Goal: Communication & Community: Answer question/provide support

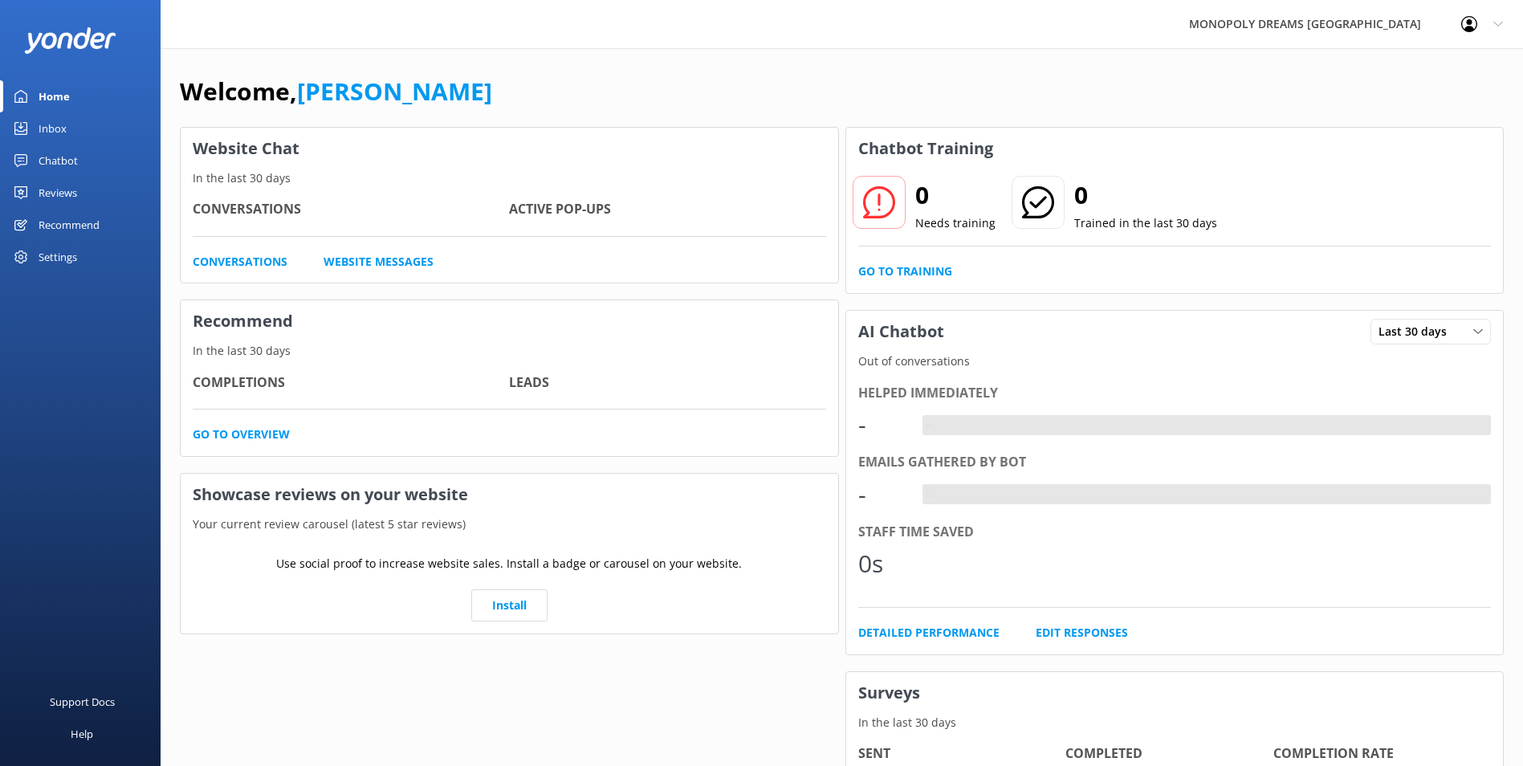
click at [68, 130] on link "Inbox" at bounding box center [80, 128] width 161 height 32
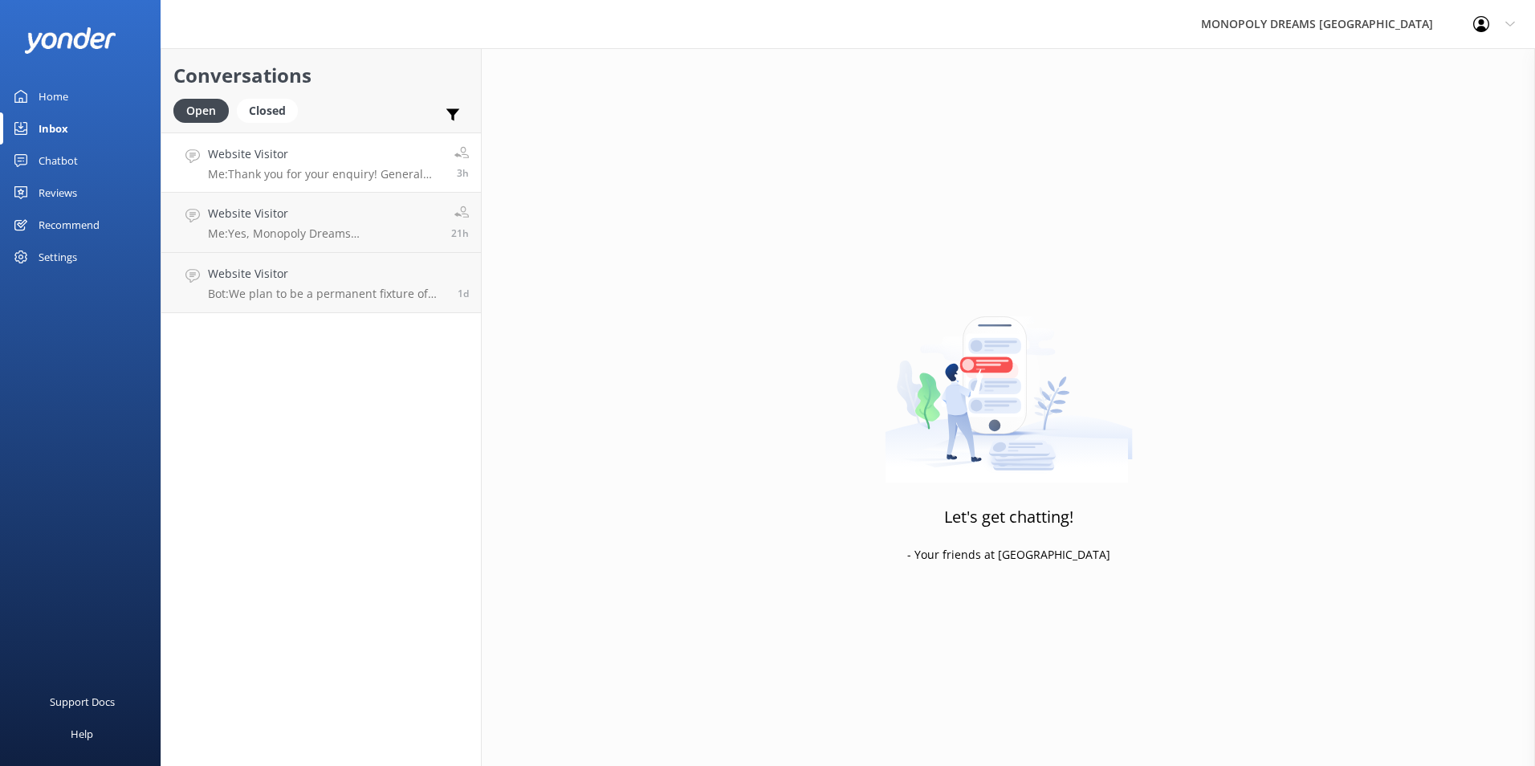
click at [363, 177] on p "Me: Thank you for your enquiry! General Admission tickets do not include entry …" at bounding box center [325, 174] width 234 height 14
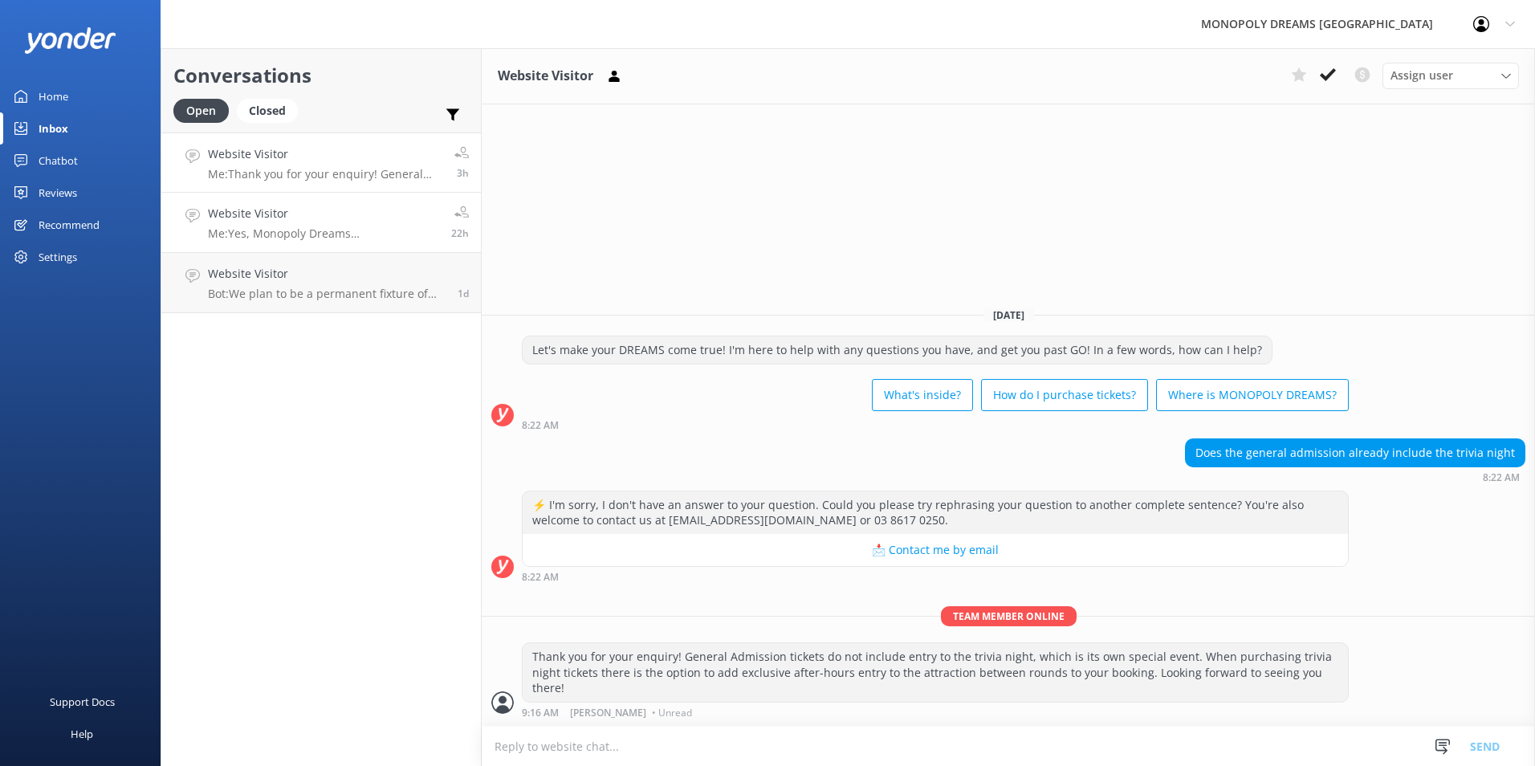
click at [356, 226] on div "Website Visitor Me: Yes, Monopoly Dreams [GEOGRAPHIC_DATA] is entirely indoors!…" at bounding box center [323, 222] width 231 height 35
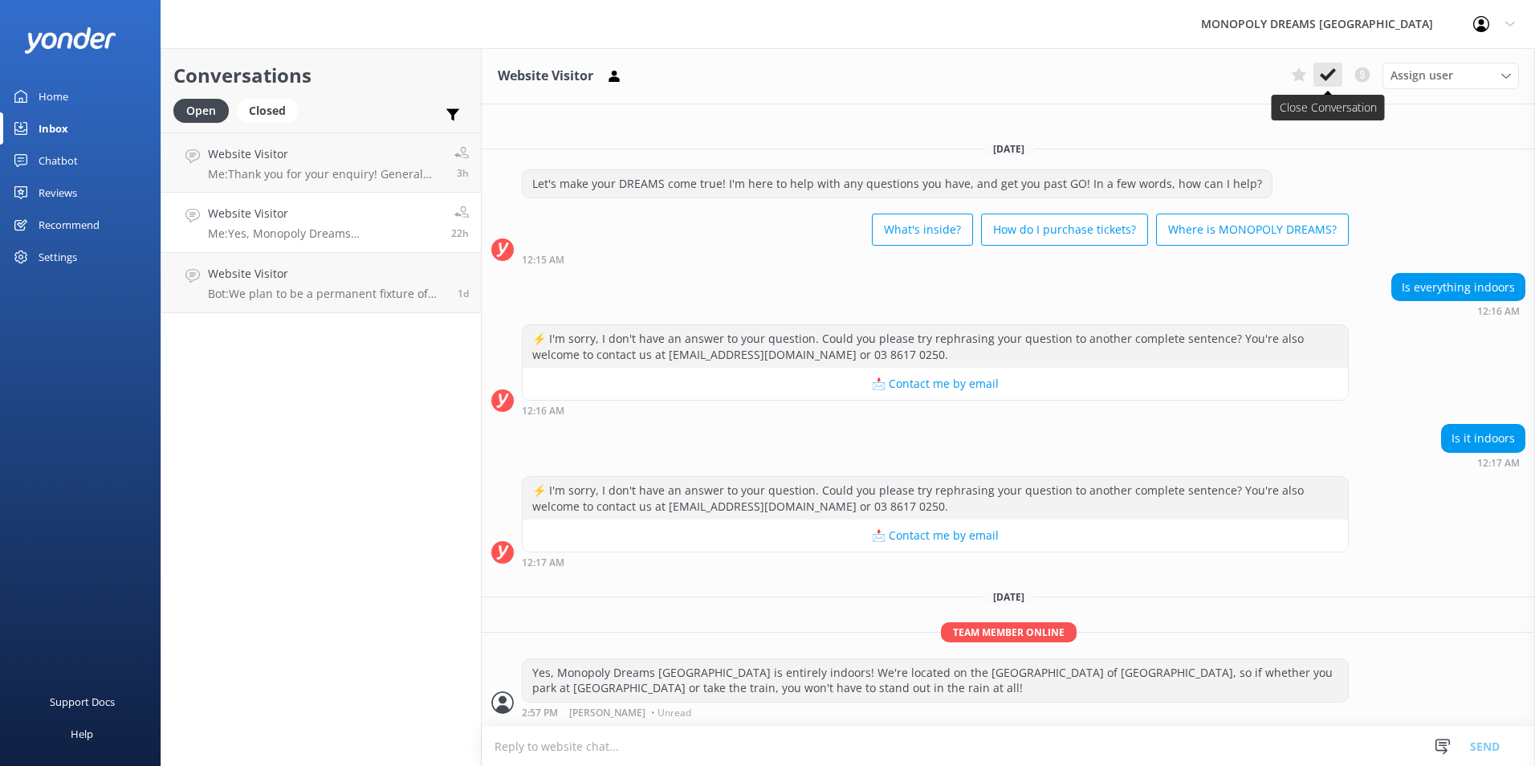
click at [1337, 78] on button at bounding box center [1327, 75] width 29 height 24
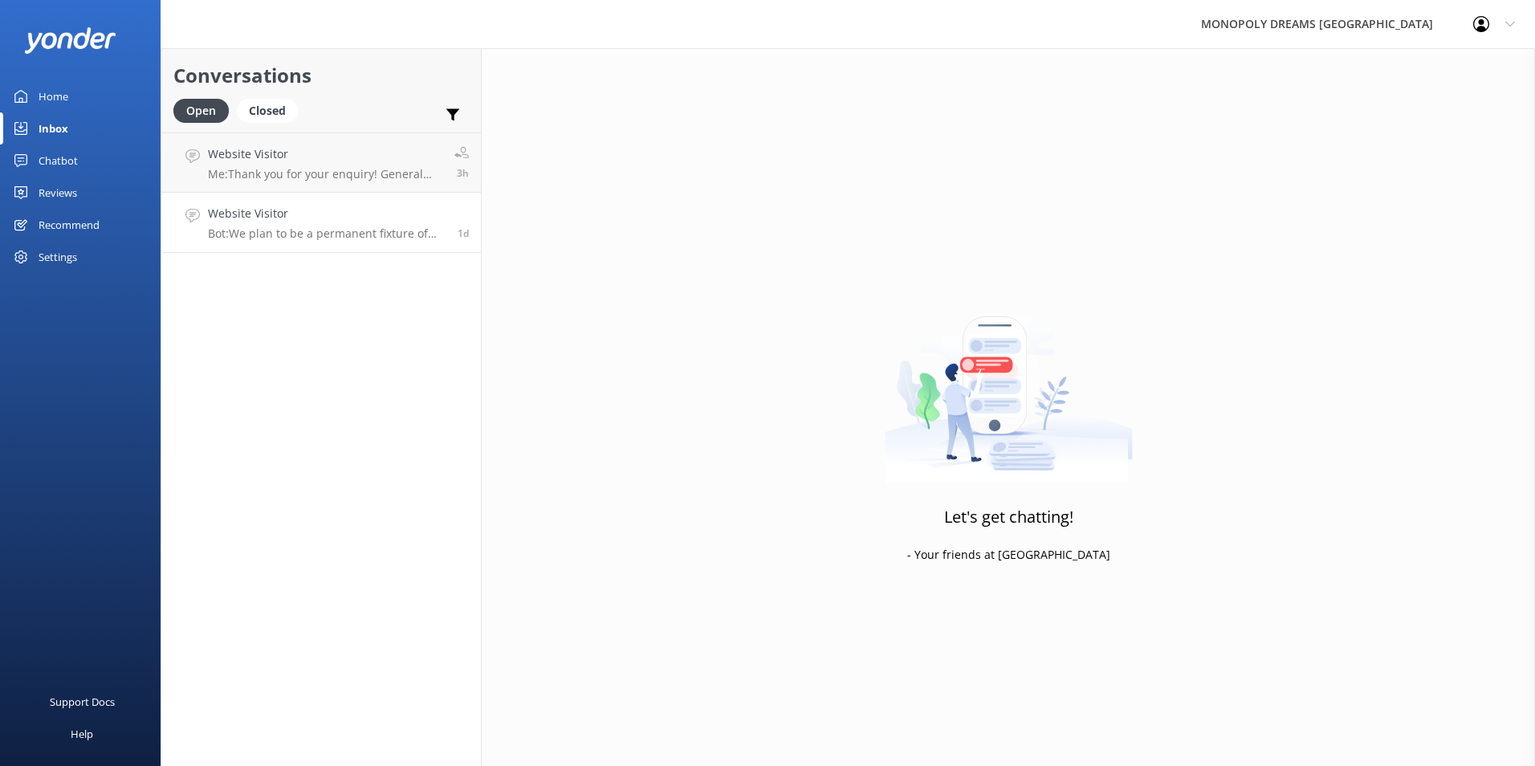
click at [320, 236] on p "Bot: We plan to be a permanent fixture of [GEOGRAPHIC_DATA] and are open 7 days…" at bounding box center [327, 233] width 238 height 14
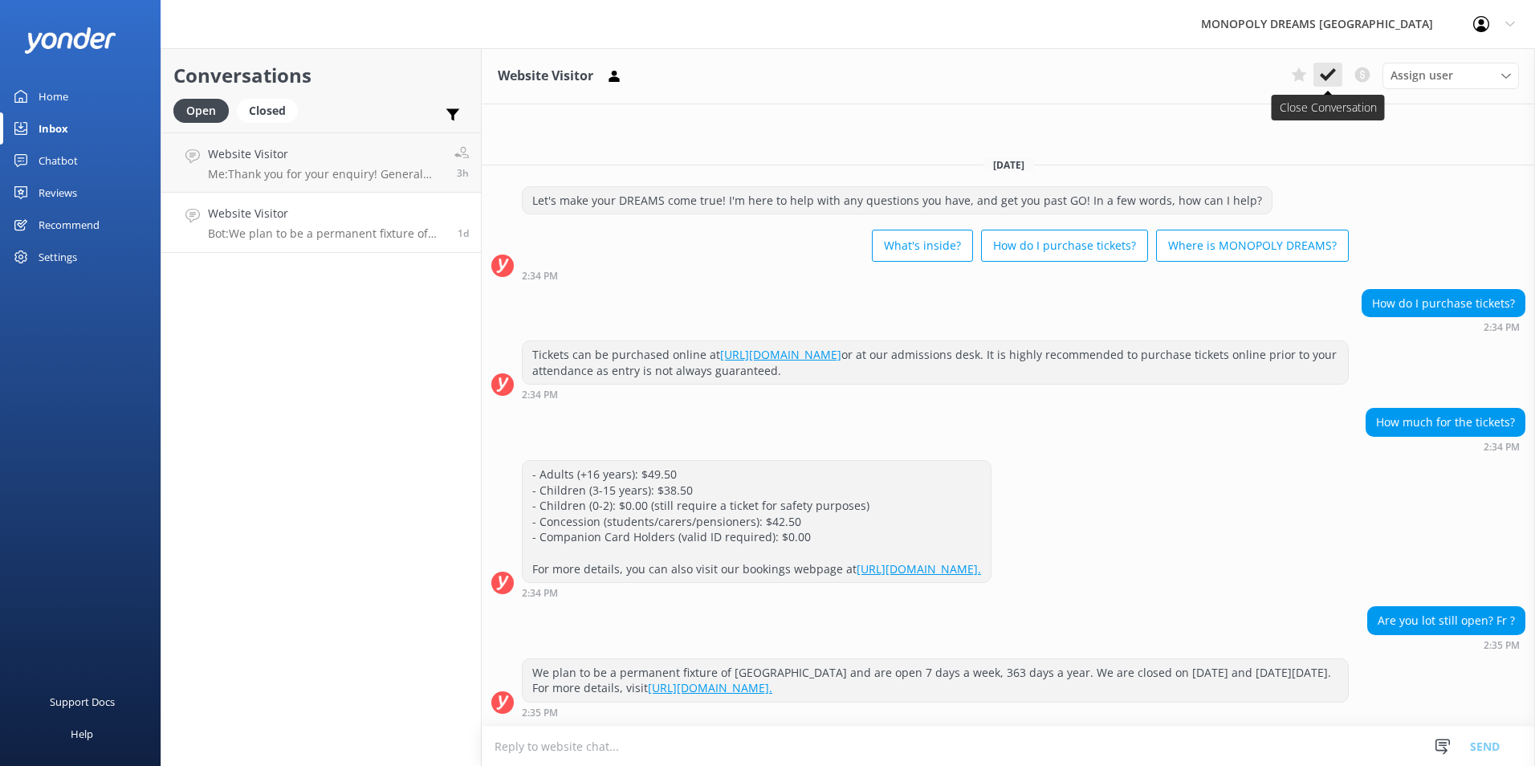
click at [1321, 67] on icon at bounding box center [1328, 75] width 16 height 16
click at [352, 177] on p "Me: Thank you for your enquiry! General Admission tickets do not include entry …" at bounding box center [325, 174] width 234 height 14
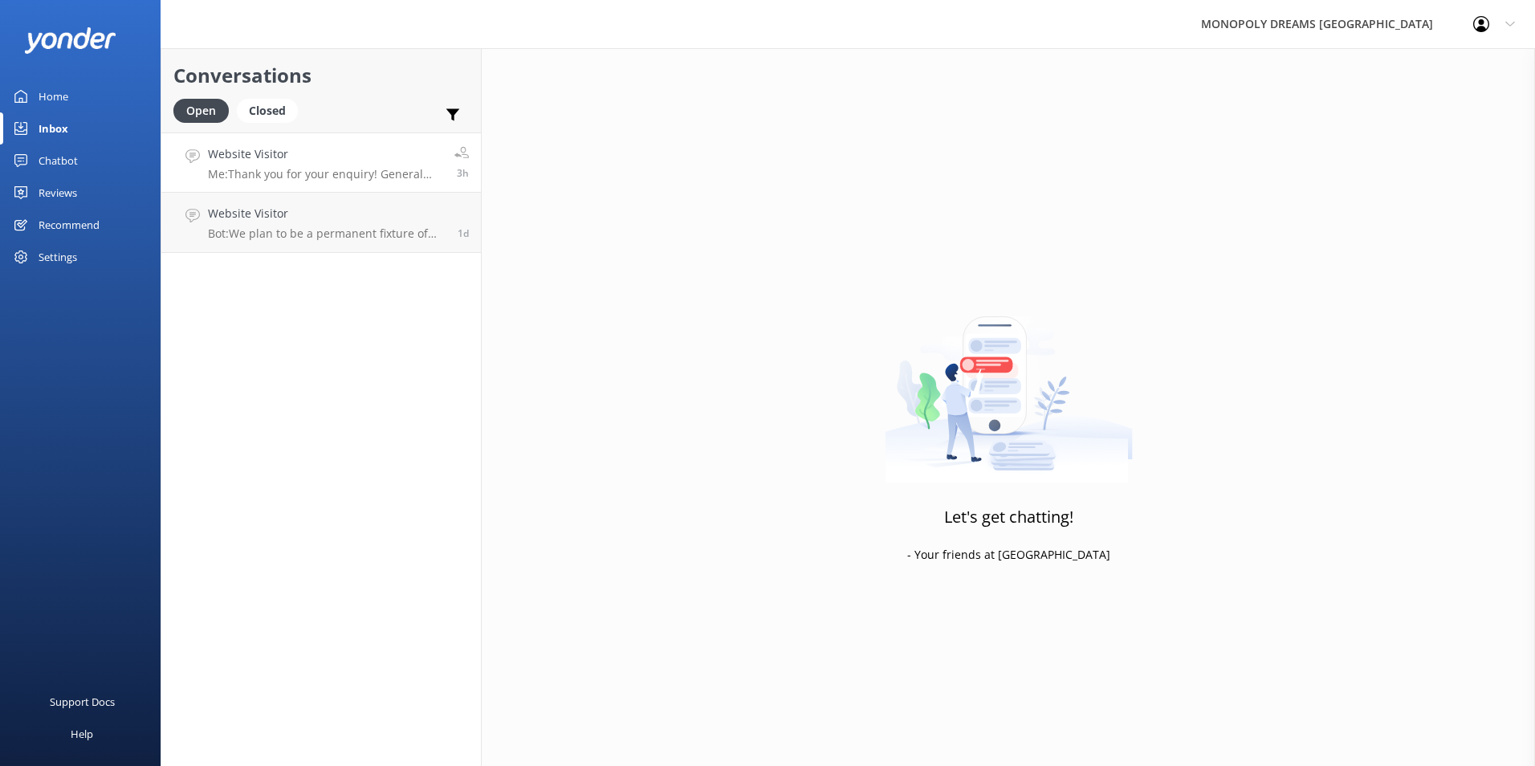
click at [328, 158] on h4 "Website Visitor" at bounding box center [325, 154] width 234 height 18
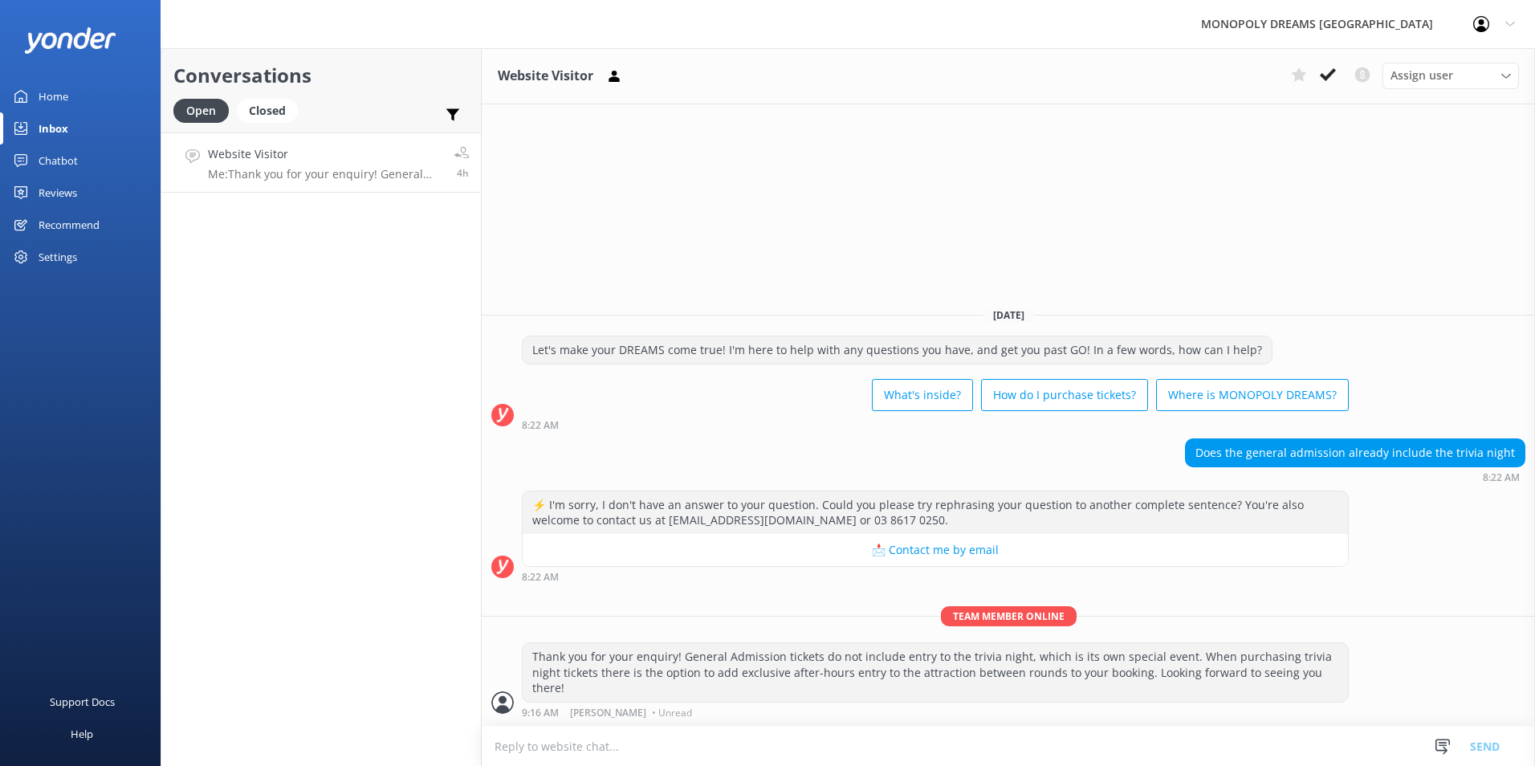
click at [55, 83] on div "Home" at bounding box center [54, 96] width 30 height 32
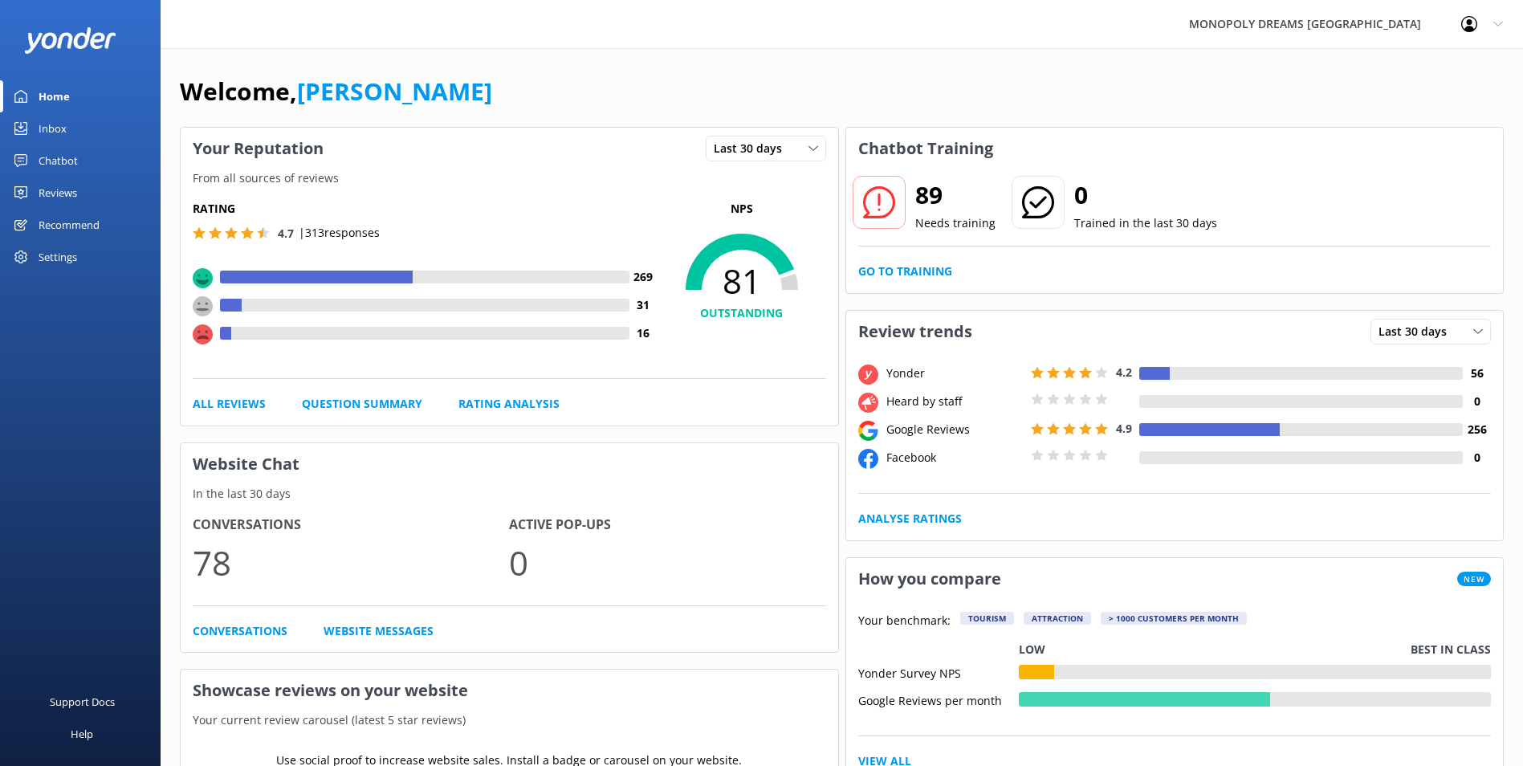
click at [57, 118] on div "Inbox" at bounding box center [53, 128] width 28 height 32
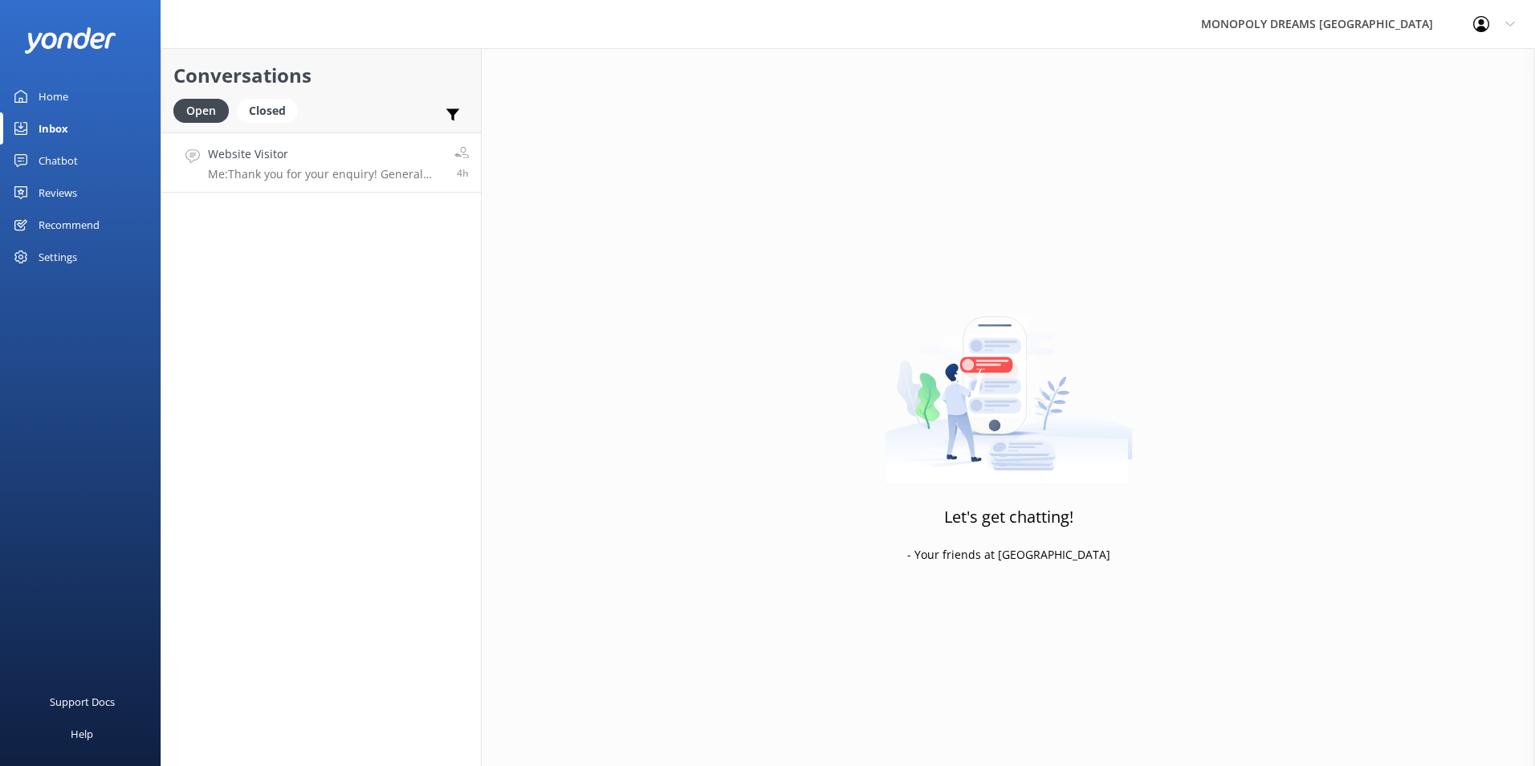
click at [359, 157] on h4 "Website Visitor" at bounding box center [325, 154] width 234 height 18
